Goal: Task Accomplishment & Management: Manage account settings

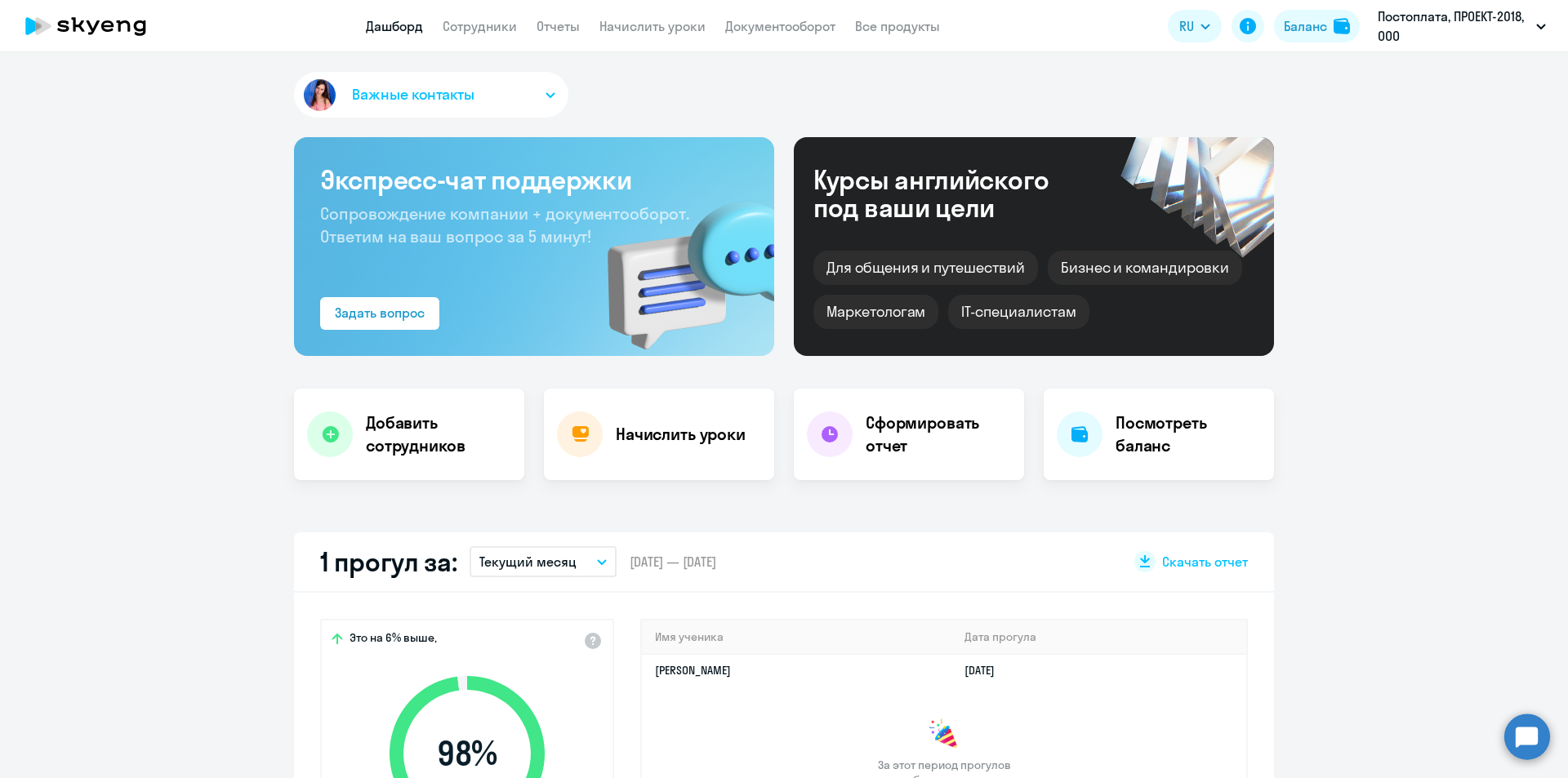
scroll to position [163, 0]
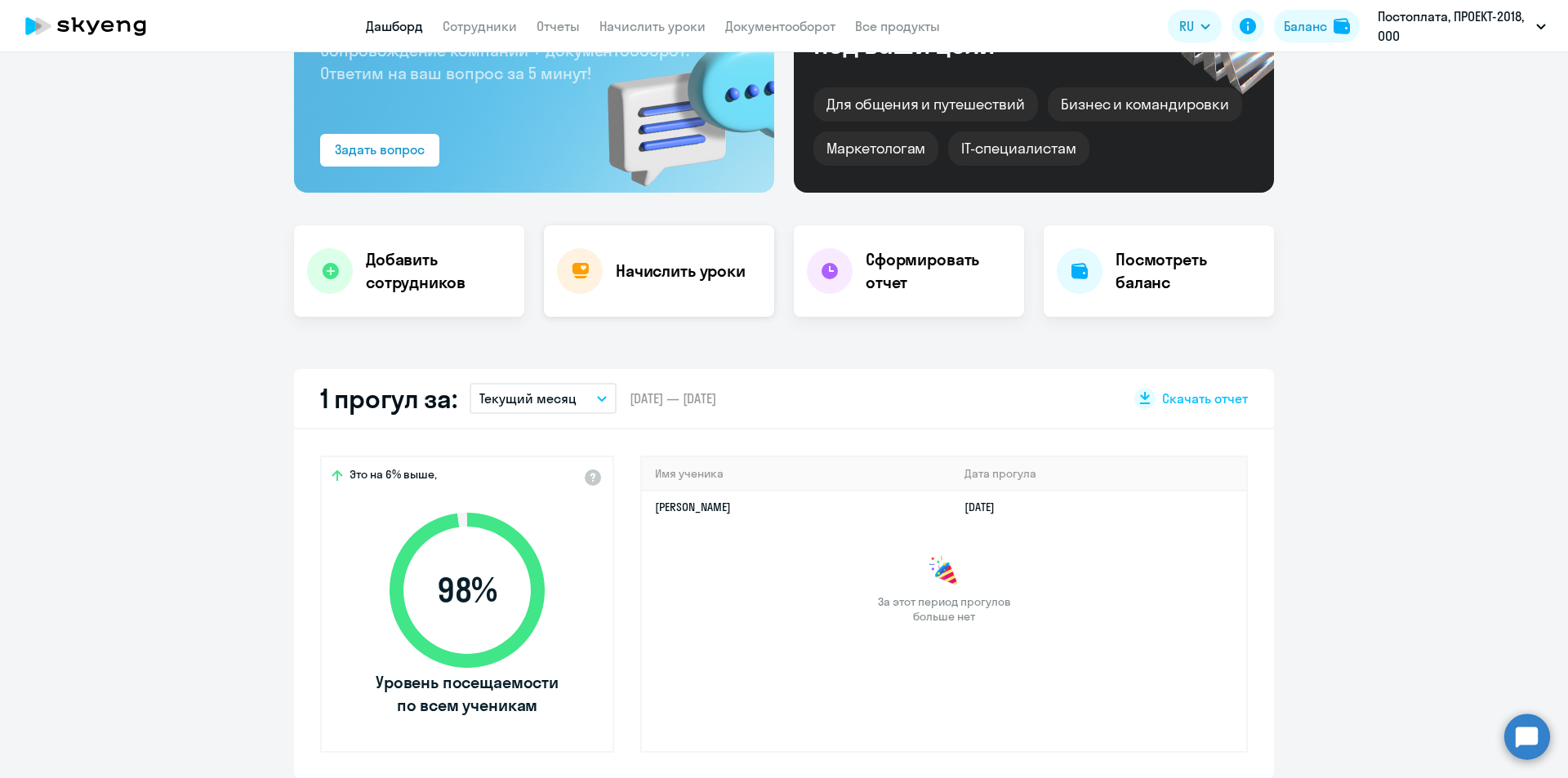
click at [690, 272] on h4 "Начислить уроки" at bounding box center [681, 271] width 130 height 23
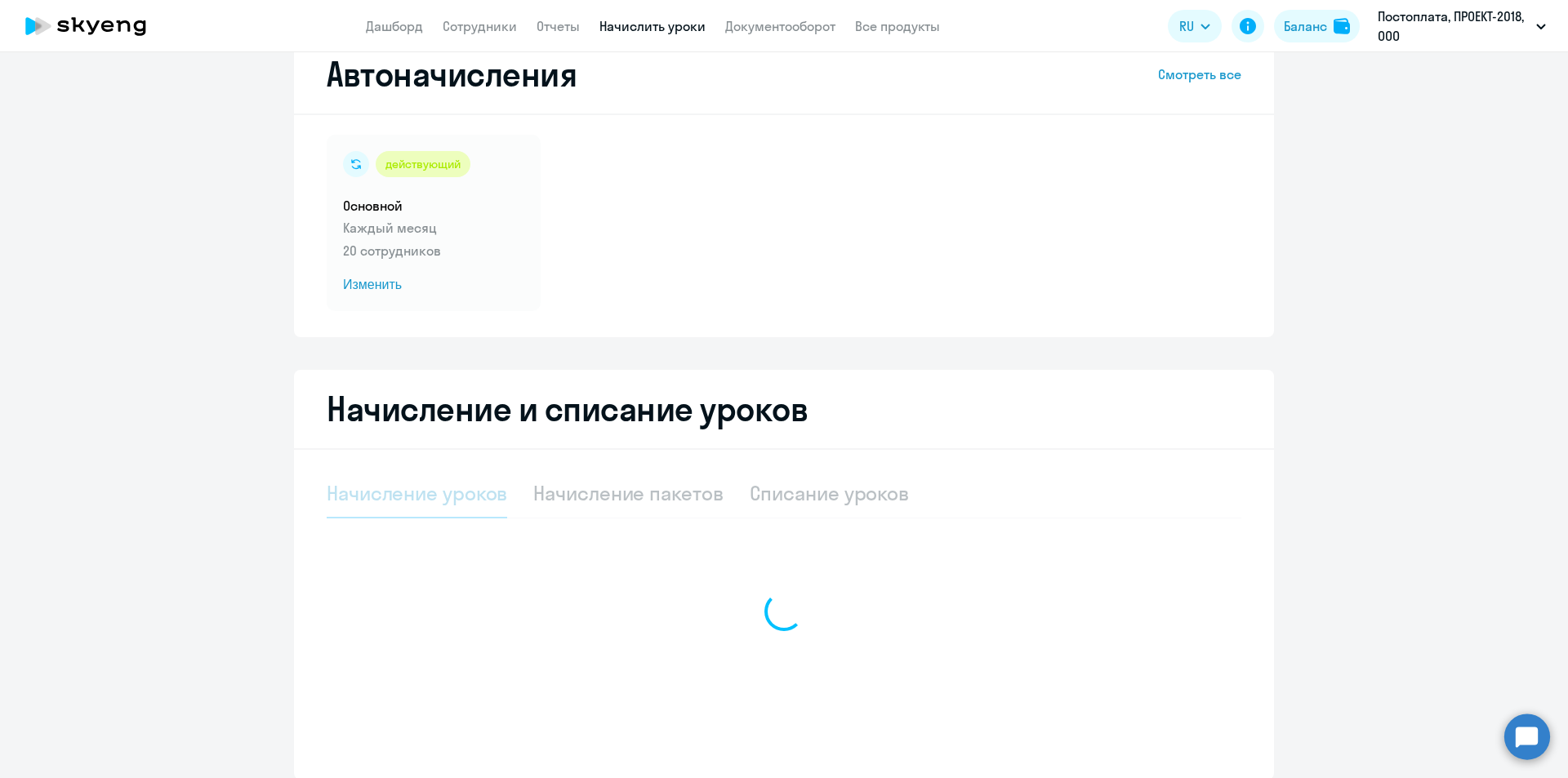
select select "10"
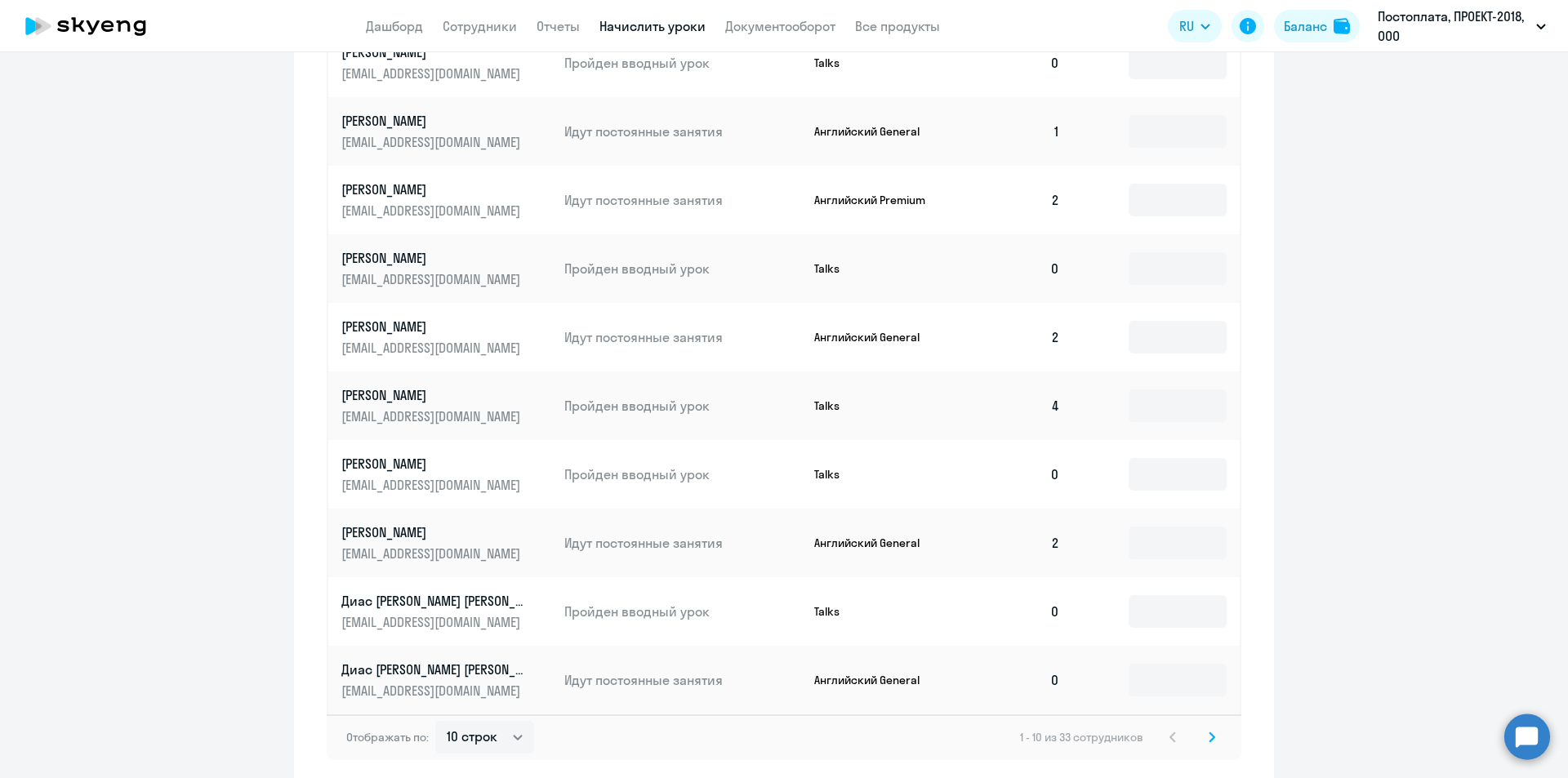
scroll to position [776, 0]
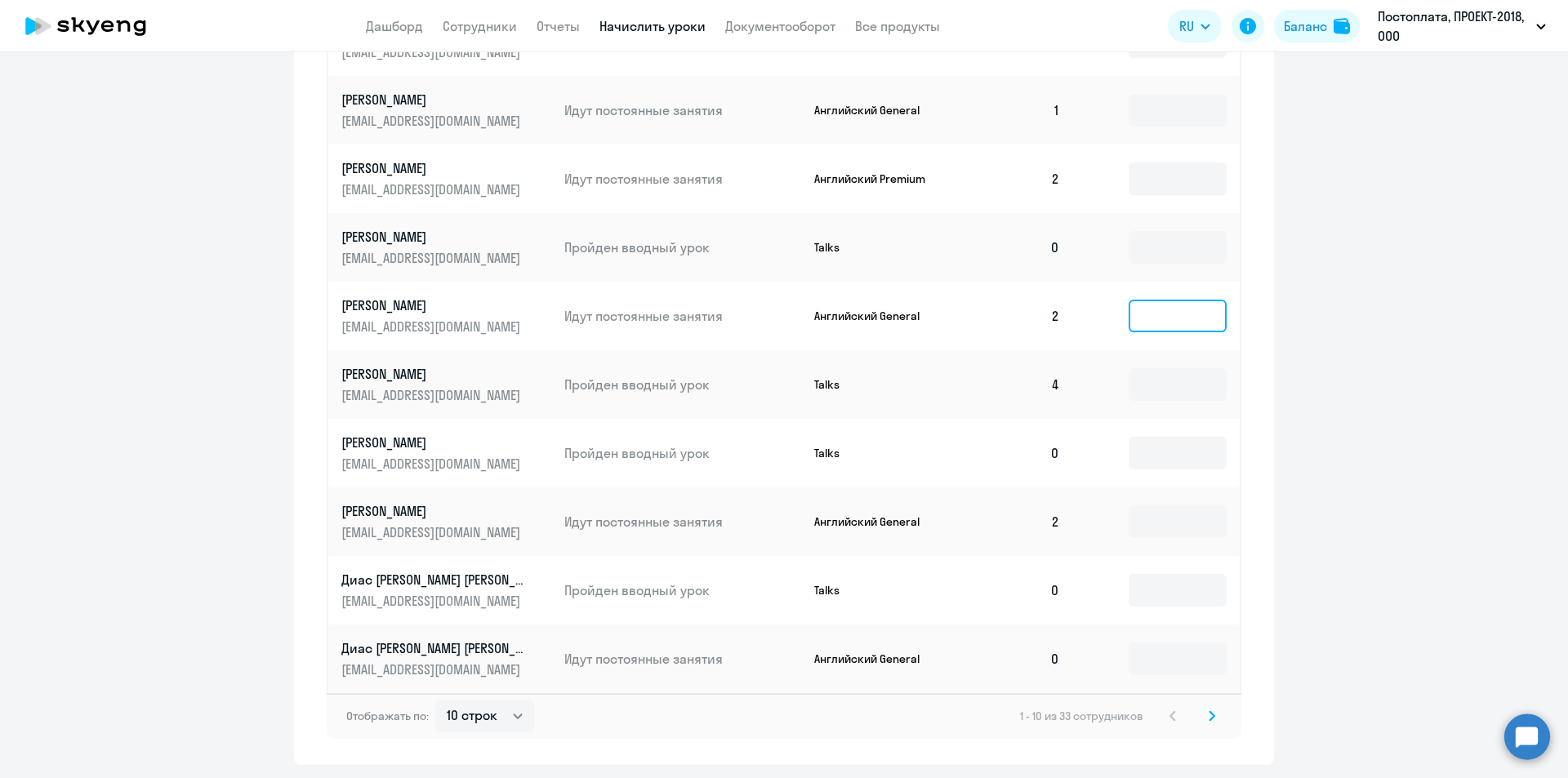
click at [1138, 316] on input at bounding box center [1177, 316] width 98 height 32
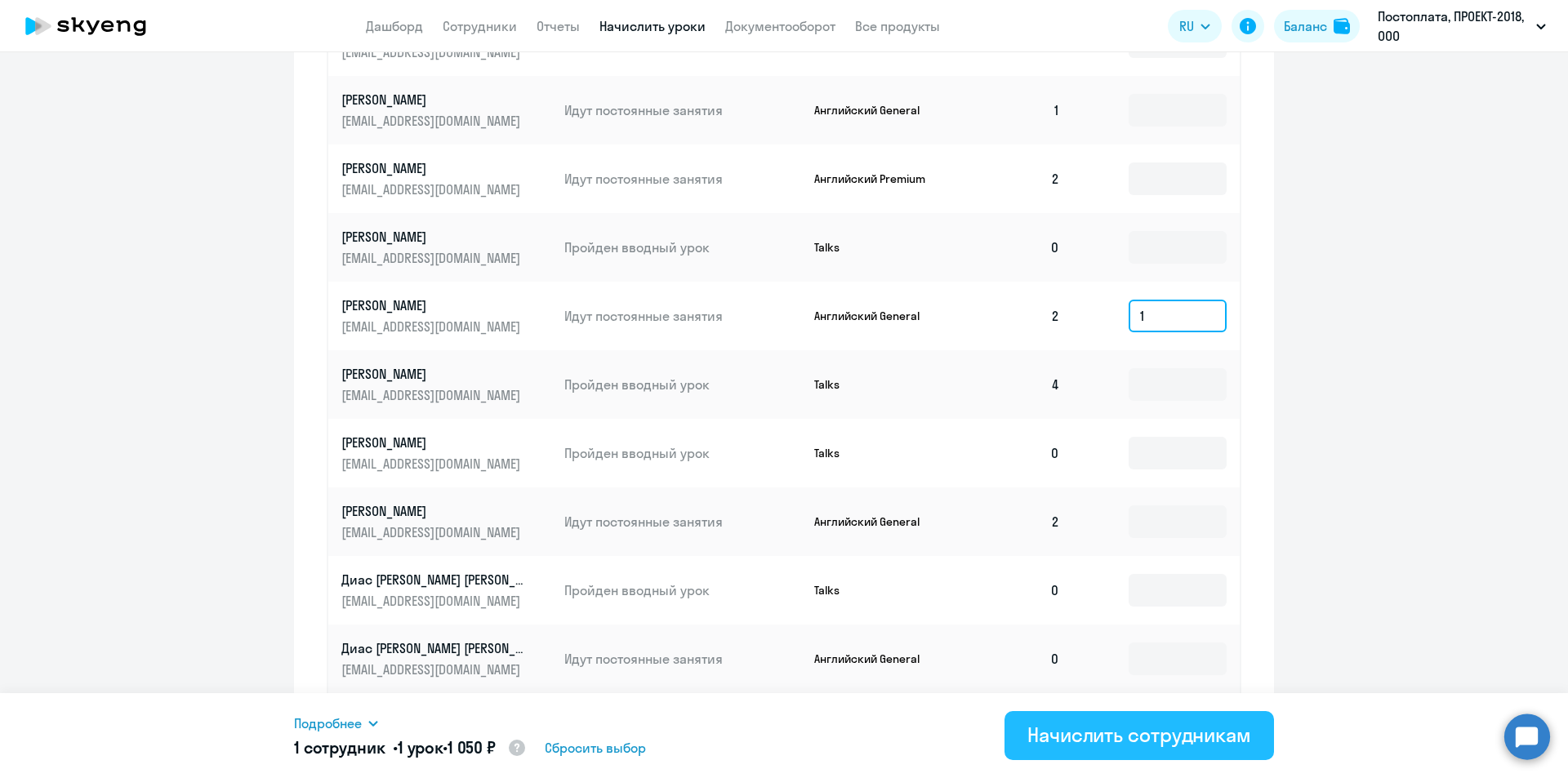
type input "1"
click at [1178, 727] on div "Начислить сотрудникам" at bounding box center [1140, 734] width 224 height 27
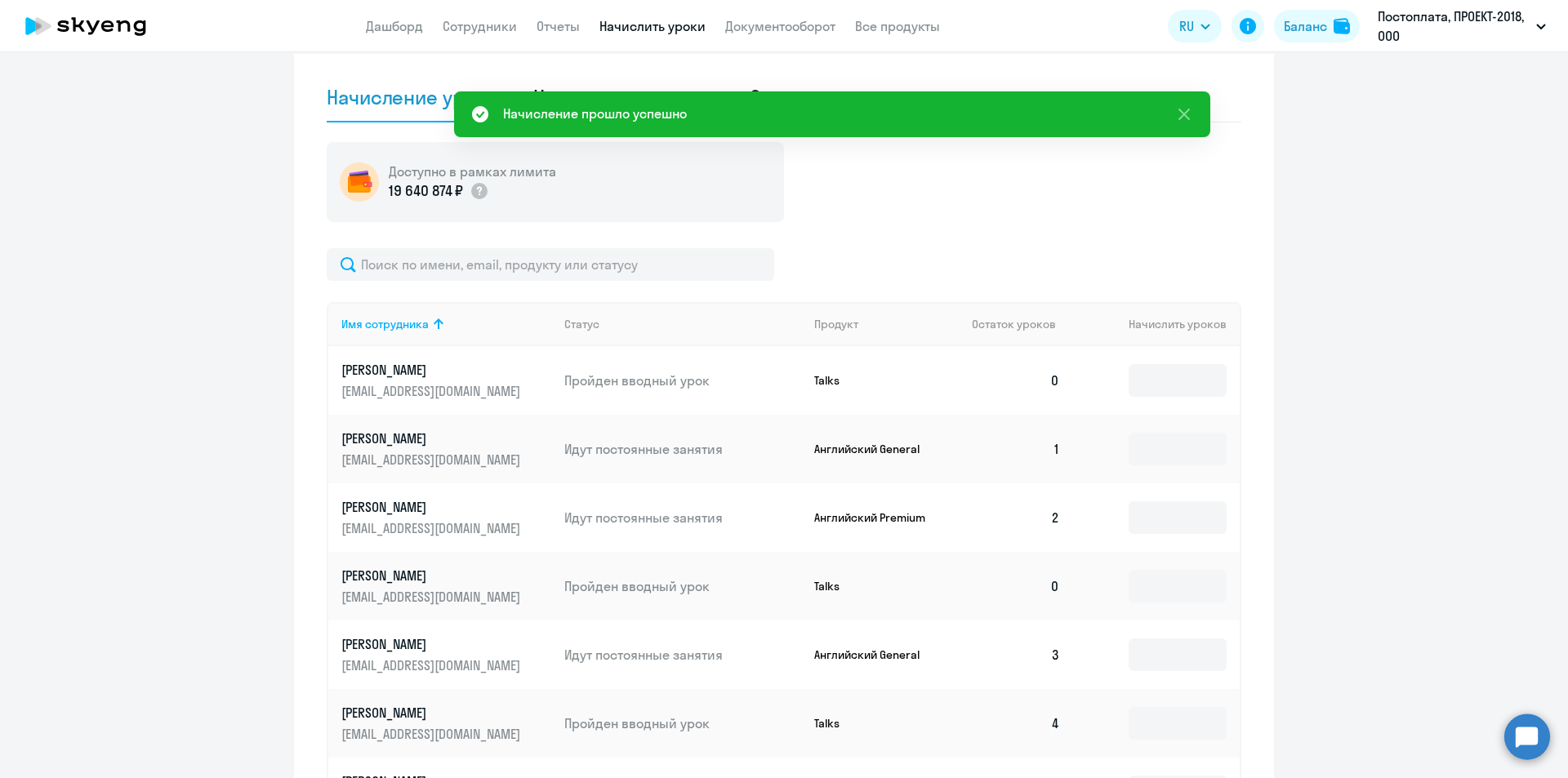
scroll to position [286, 0]
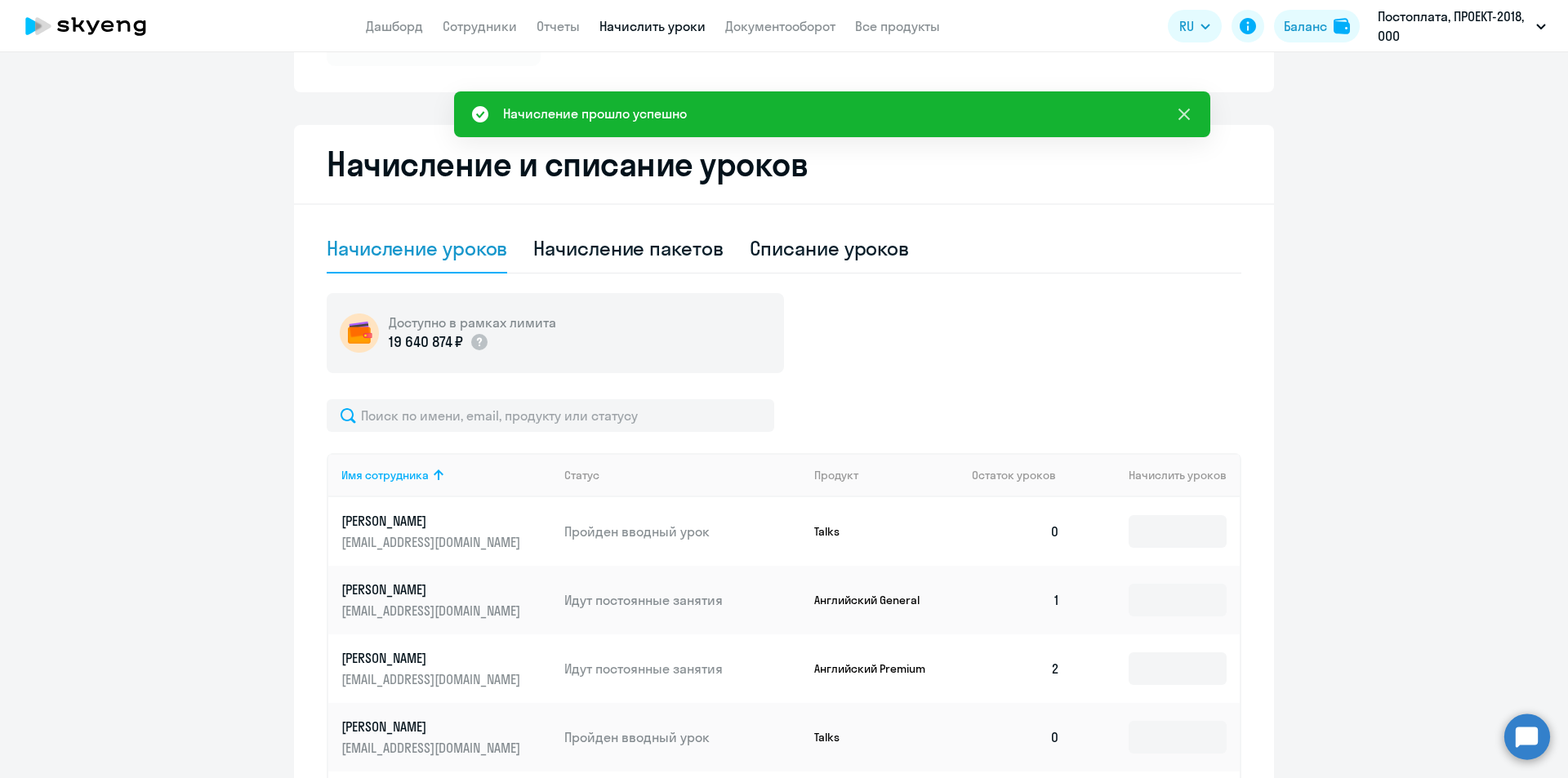
click at [1194, 114] on icon at bounding box center [1184, 114] width 20 height 20
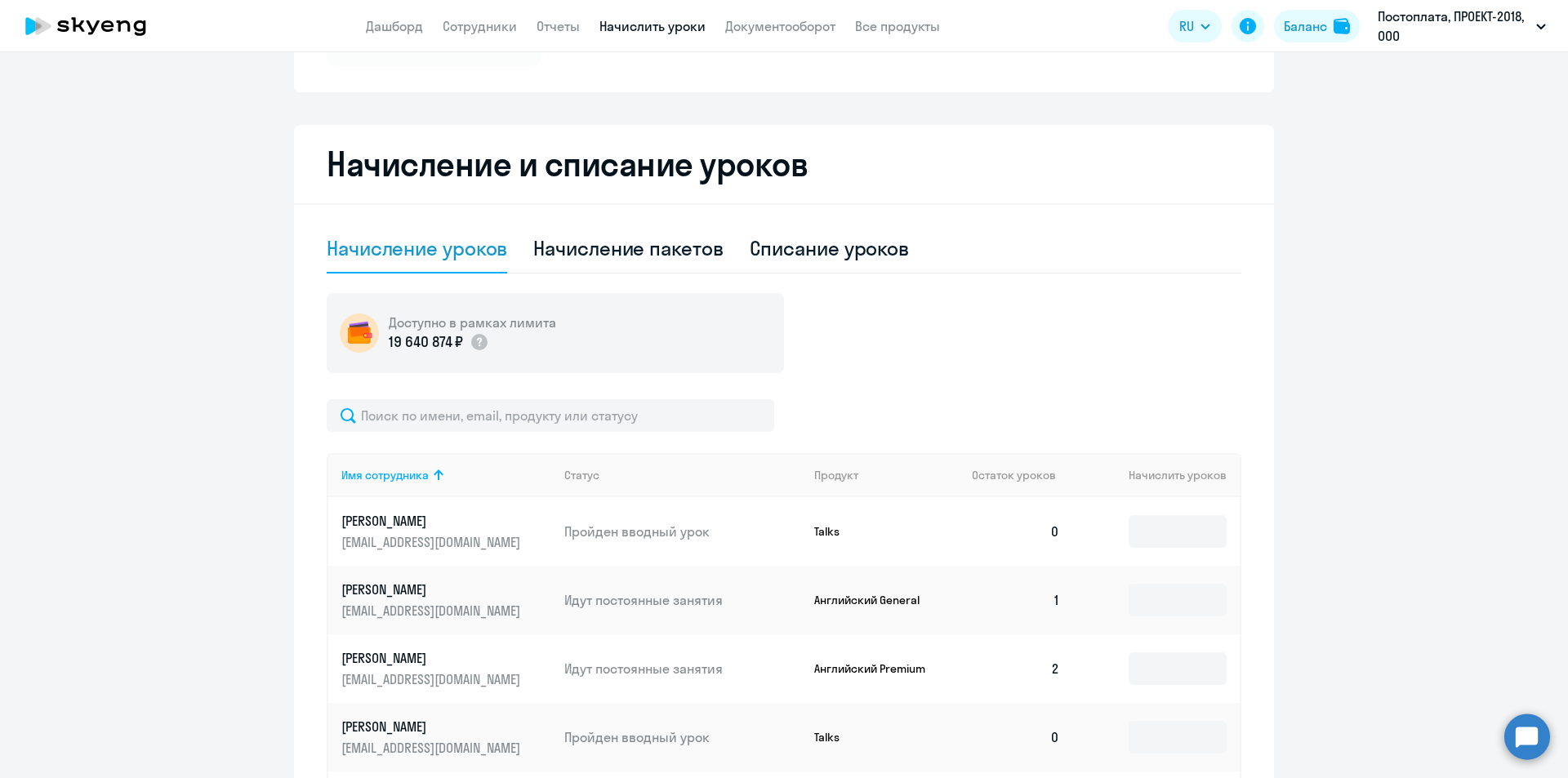
scroll to position [401, 0]
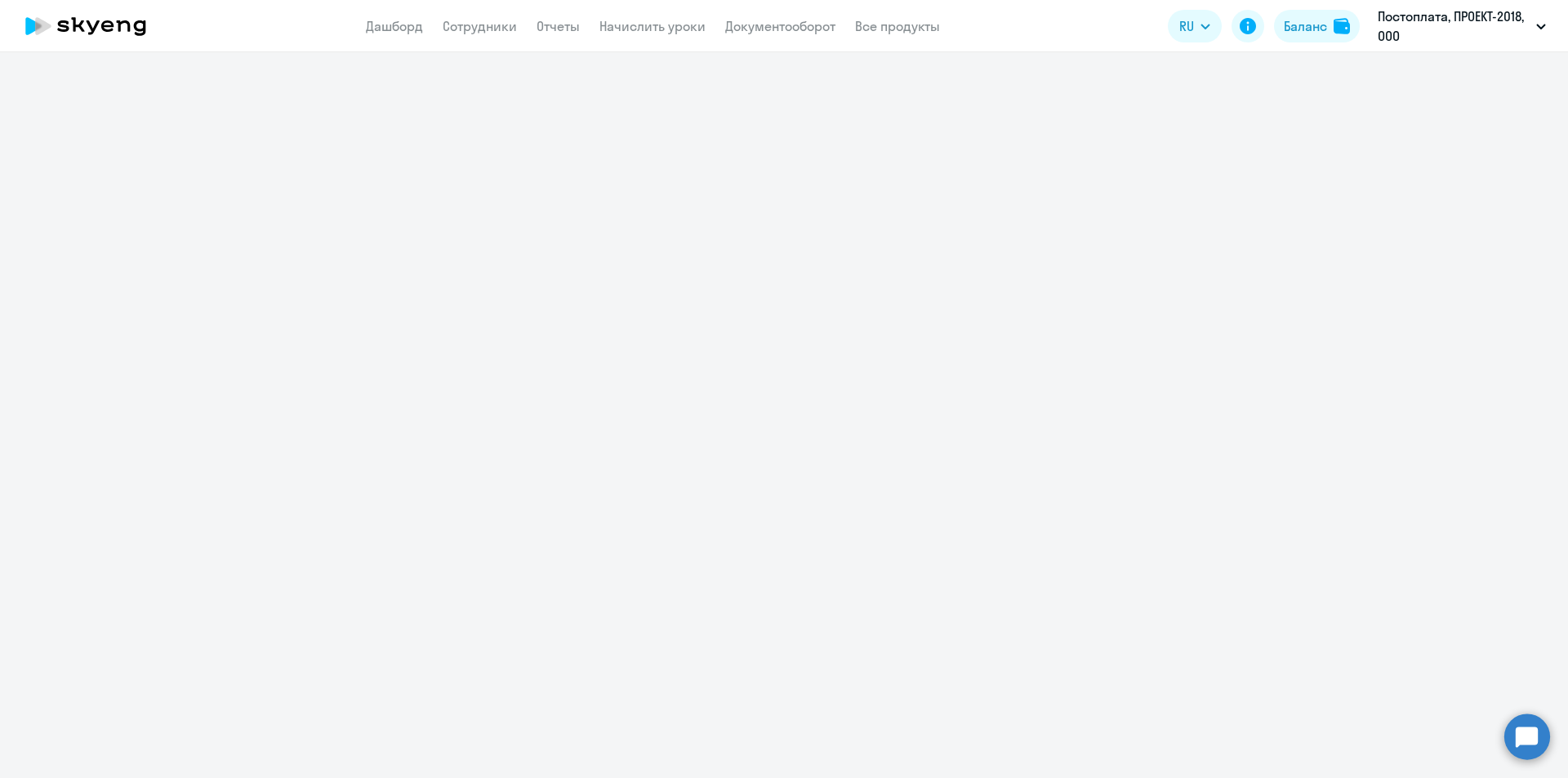
click at [133, 19] on icon at bounding box center [85, 27] width 144 height 41
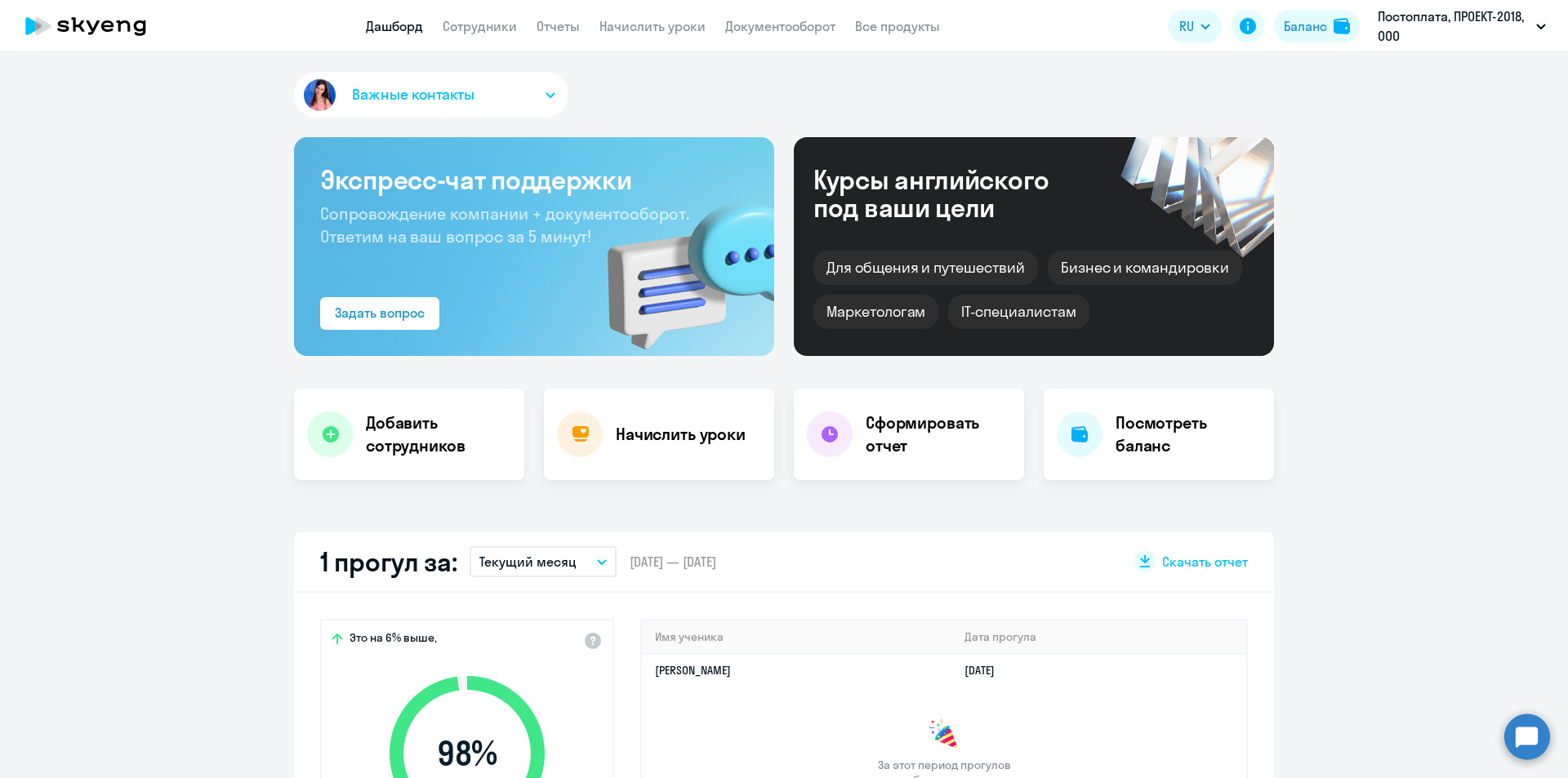
click at [96, 27] on icon at bounding box center [92, 27] width 13 height 14
click at [75, 25] on icon at bounding box center [77, 24] width 13 height 15
